Goal: Task Accomplishment & Management: Use online tool/utility

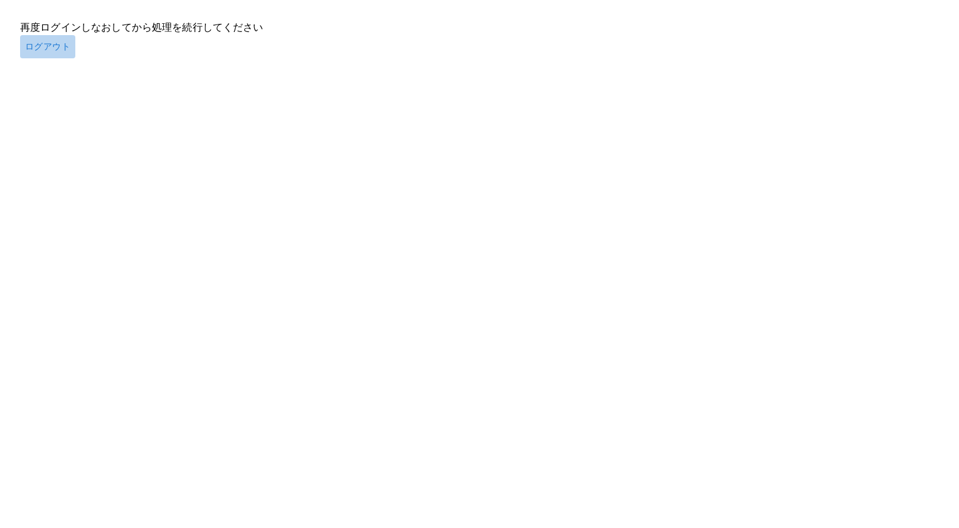
click at [44, 38] on button "ログアウト" at bounding box center [47, 46] width 55 height 23
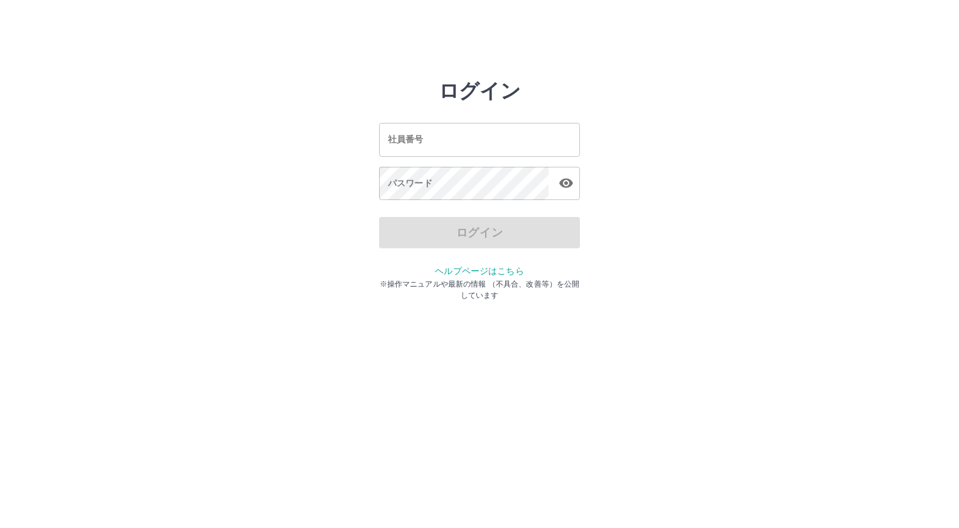
type input "*******"
click at [442, 230] on div "ログイン" at bounding box center [479, 232] width 201 height 31
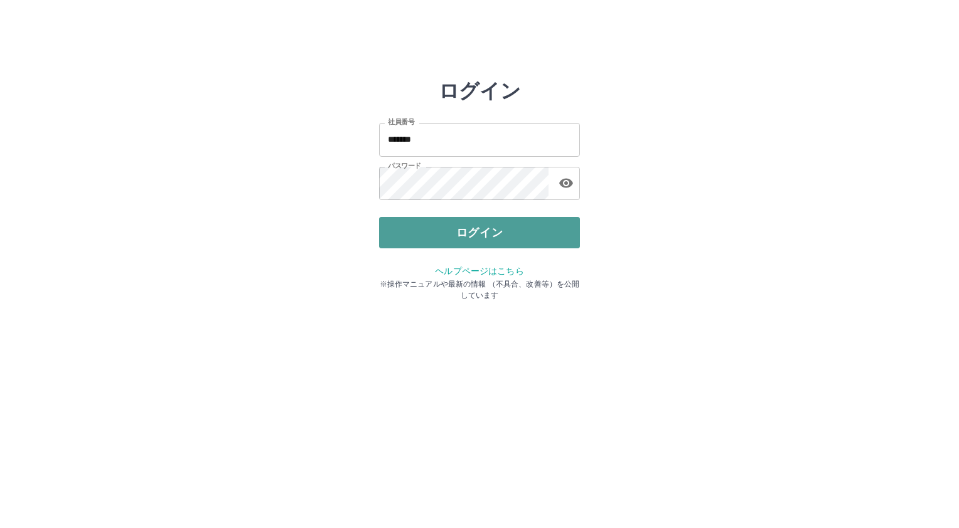
click at [556, 230] on button "ログイン" at bounding box center [479, 232] width 201 height 31
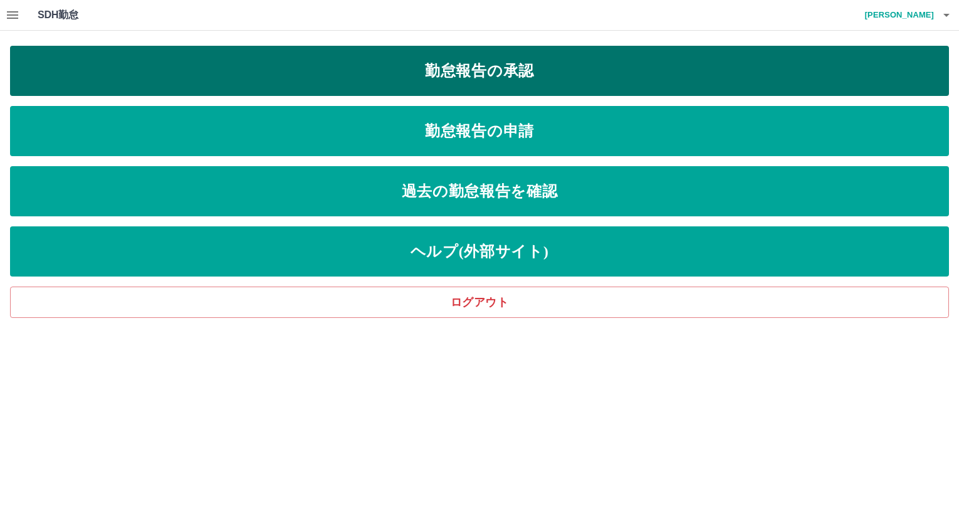
click at [517, 83] on link "勤怠報告の承認" at bounding box center [479, 71] width 939 height 50
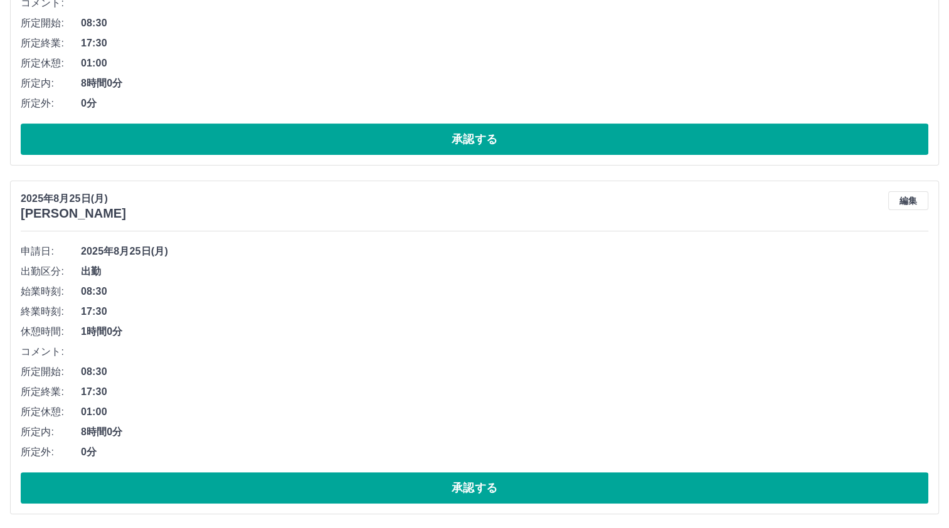
scroll to position [318, 0]
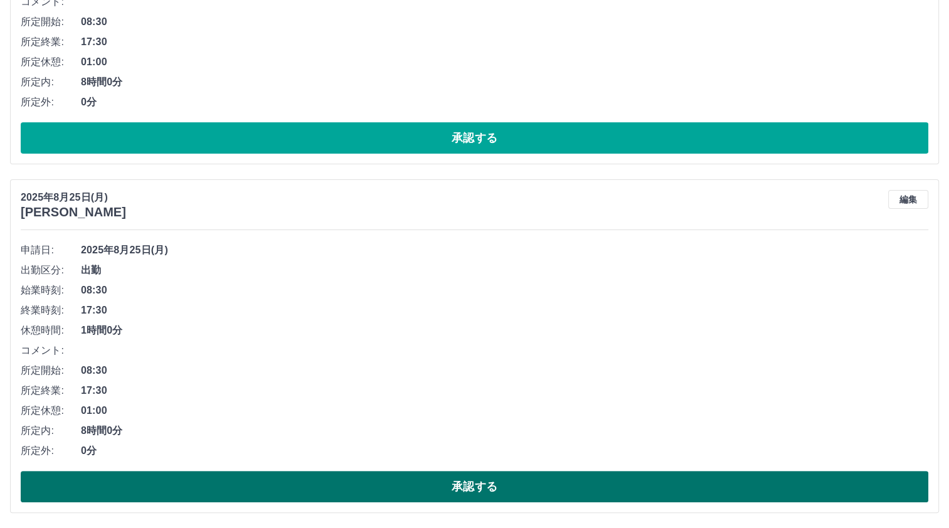
click at [425, 487] on button "承認する" at bounding box center [475, 486] width 908 height 31
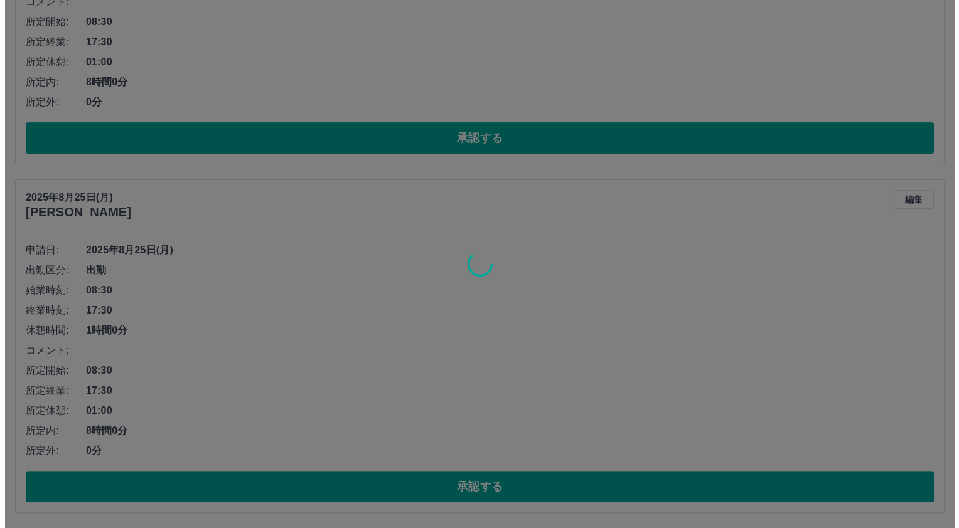
scroll to position [0, 0]
